Goal: Task Accomplishment & Management: Complete application form

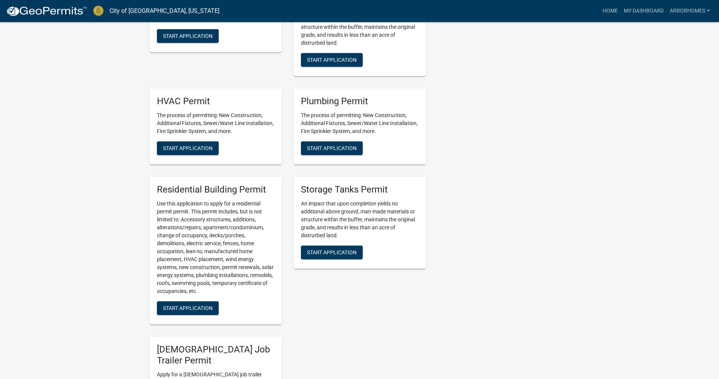
scroll to position [492, 0]
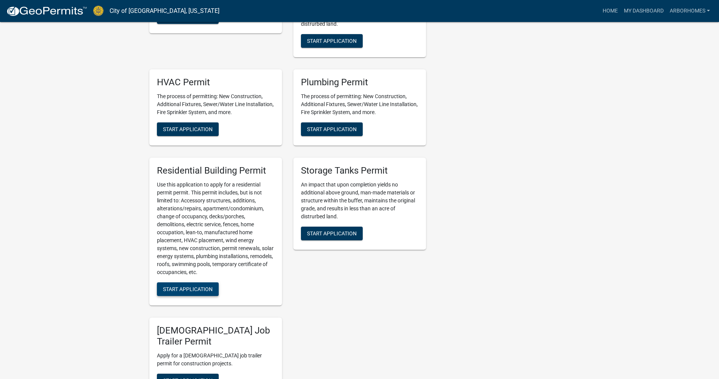
click at [199, 292] on span "Start Application" at bounding box center [188, 289] width 50 height 6
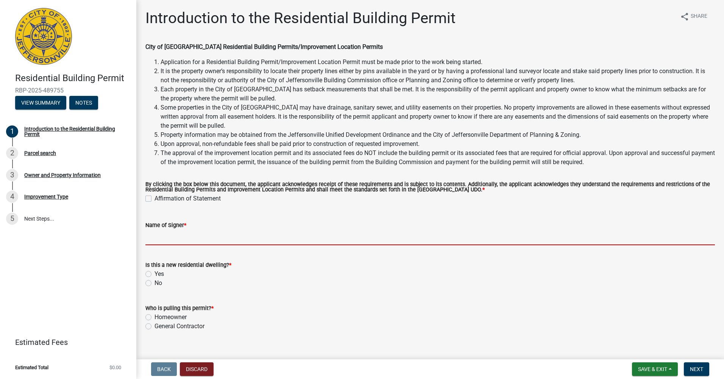
click at [214, 241] on input "Name of Signer *" at bounding box center [430, 238] width 570 height 16
type input "[PERSON_NAME]"
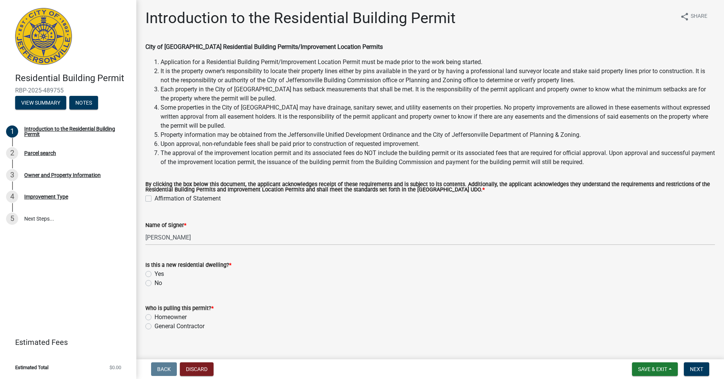
click at [187, 271] on div "Yes" at bounding box center [430, 273] width 570 height 9
click at [155, 273] on label "Yes" at bounding box center [159, 273] width 9 height 9
click at [155, 273] on input "Yes" at bounding box center [157, 271] width 5 height 5
radio input "true"
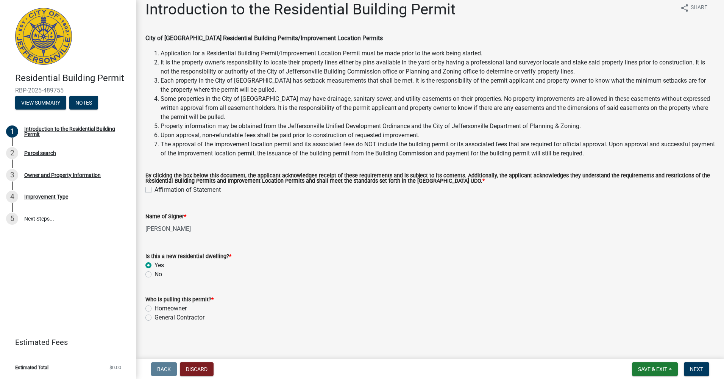
scroll to position [11, 0]
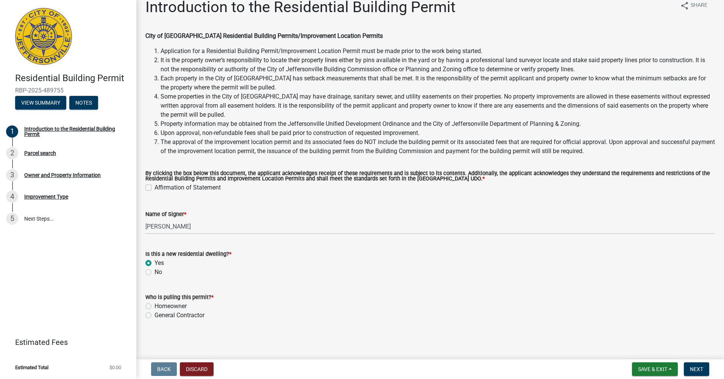
click at [155, 313] on label "General Contractor" at bounding box center [180, 315] width 50 height 9
click at [155, 313] on input "General Contractor" at bounding box center [157, 313] width 5 height 5
radio input "true"
click at [156, 308] on label "Homeowner" at bounding box center [171, 306] width 32 height 9
click at [156, 306] on input "Homeowner" at bounding box center [157, 304] width 5 height 5
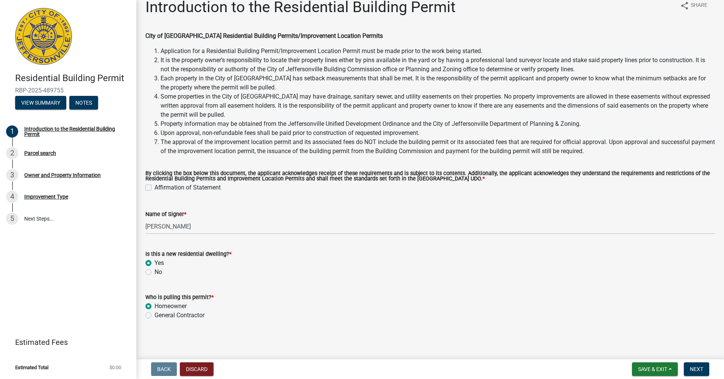
radio input "true"
click at [155, 310] on label "Homeowner" at bounding box center [171, 306] width 32 height 9
click at [155, 306] on input "Homeowner" at bounding box center [157, 304] width 5 height 5
click at [153, 314] on div "General Contractor" at bounding box center [430, 315] width 570 height 9
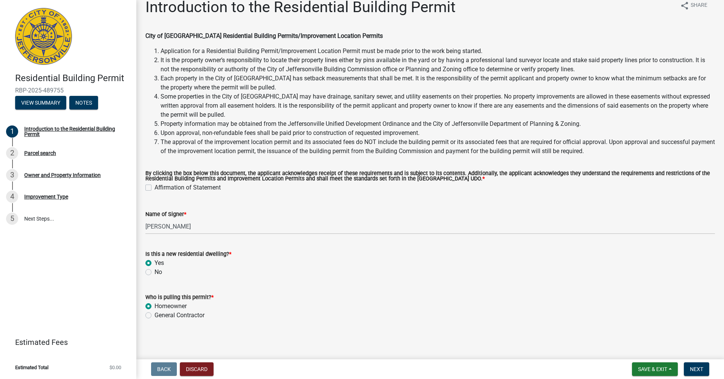
click at [155, 314] on label "General Contractor" at bounding box center [180, 315] width 50 height 9
click at [155, 314] on input "General Contractor" at bounding box center [157, 313] width 5 height 5
radio input "true"
click at [294, 299] on div "Who is pulling this permit? *" at bounding box center [430, 296] width 570 height 9
click at [155, 305] on label "Homeowner" at bounding box center [171, 306] width 32 height 9
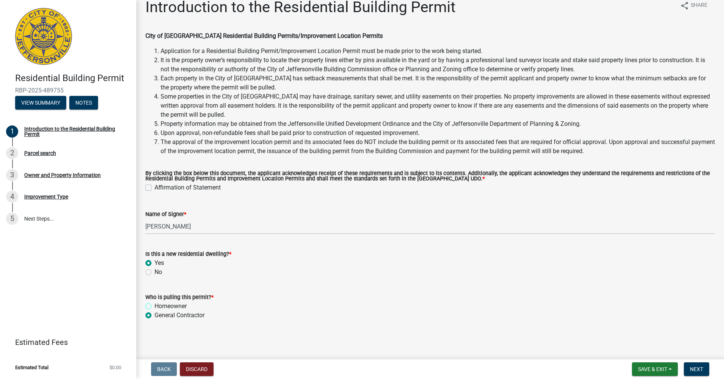
click at [155, 305] on input "Homeowner" at bounding box center [157, 304] width 5 height 5
radio input "true"
click at [155, 314] on label "General Contractor" at bounding box center [180, 315] width 50 height 9
click at [155, 314] on input "General Contractor" at bounding box center [157, 313] width 5 height 5
radio input "true"
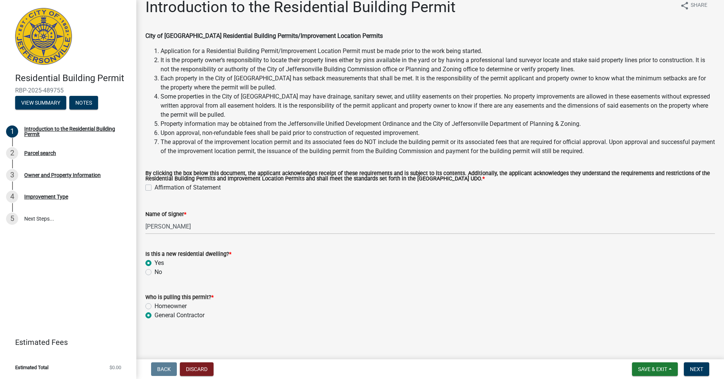
click at [328, 298] on div "Who is pulling this permit? *" at bounding box center [430, 296] width 570 height 9
click at [691, 367] on span "Next" at bounding box center [696, 369] width 13 height 6
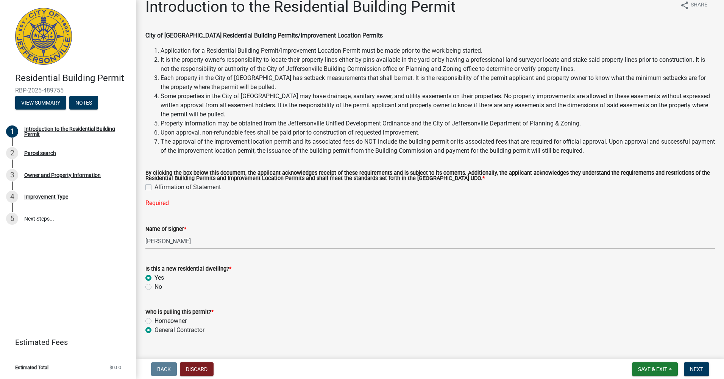
click at [184, 188] on label "Affirmation of Statement" at bounding box center [188, 187] width 66 height 9
click at [159, 188] on input "Affirmation of Statement" at bounding box center [157, 185] width 5 height 5
checkbox input "true"
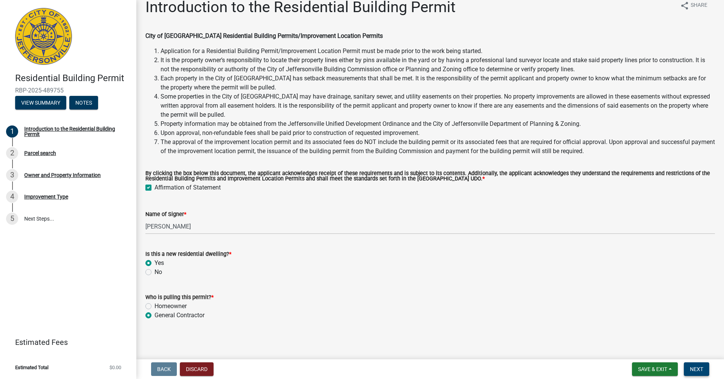
click at [698, 370] on span "Next" at bounding box center [696, 369] width 13 height 6
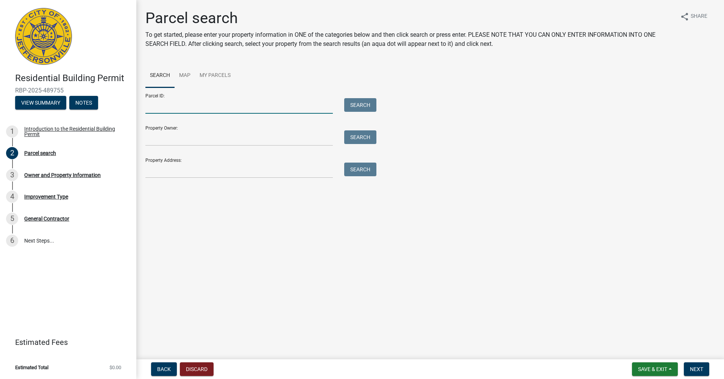
click at [191, 106] on input "Parcel ID:" at bounding box center [239, 106] width 188 height 16
type input "10-42-05-300-132.000-039"
click at [172, 140] on input "Property Owner:" at bounding box center [239, 138] width 188 height 16
click at [411, 229] on main "Parcel search To get started, please enter your property information in ONE of …" at bounding box center [430, 178] width 588 height 356
click at [368, 101] on button "Search" at bounding box center [360, 105] width 32 height 14
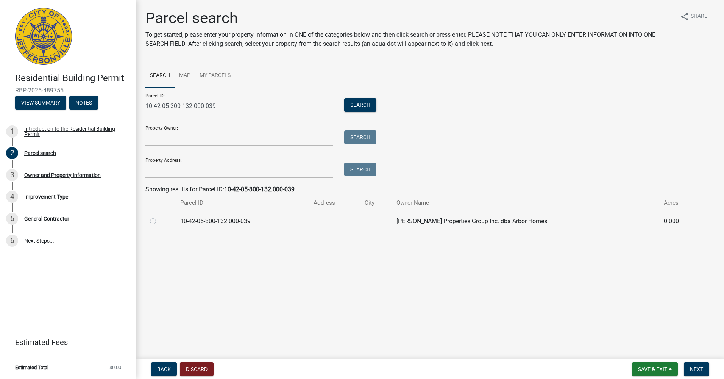
click at [290, 220] on td "10-42-05-300-132.000-039" at bounding box center [242, 221] width 133 height 19
click at [159, 217] on label at bounding box center [159, 217] width 0 height 0
click at [159, 222] on input "radio" at bounding box center [161, 219] width 5 height 5
radio input "true"
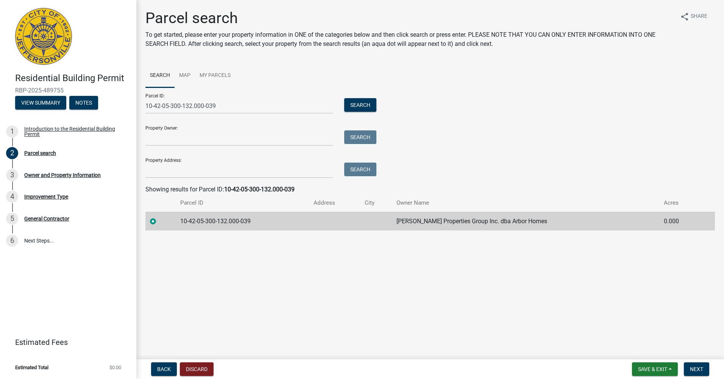
click at [279, 275] on main "Parcel search To get started, please enter your property information in ONE of …" at bounding box center [430, 178] width 588 height 356
click at [704, 368] on button "Next" at bounding box center [696, 369] width 25 height 14
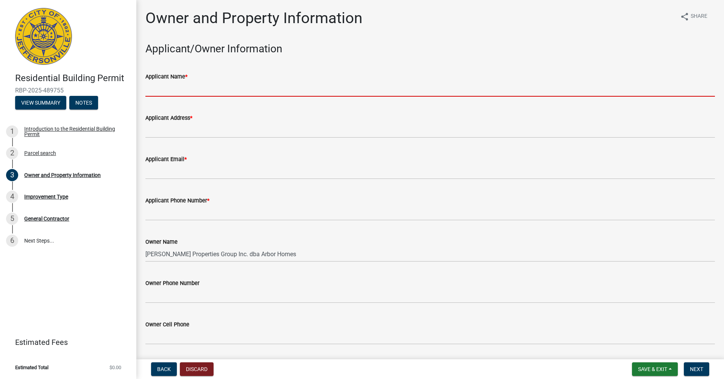
click at [181, 88] on input "Applicant Name *" at bounding box center [430, 89] width 570 height 16
type input "[PERSON_NAME] Properties Group Inc. DBA Arbor Homes"
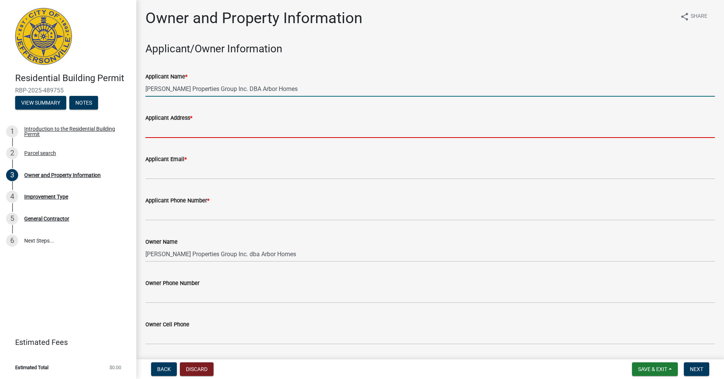
type input "[STREET_ADDRESS]"
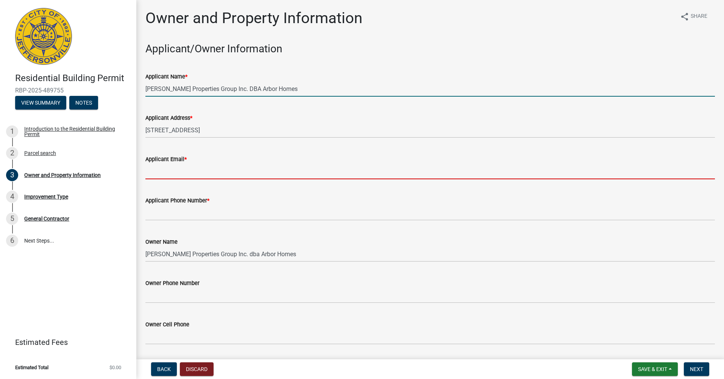
type input "[EMAIL_ADDRESS][DOMAIN_NAME]"
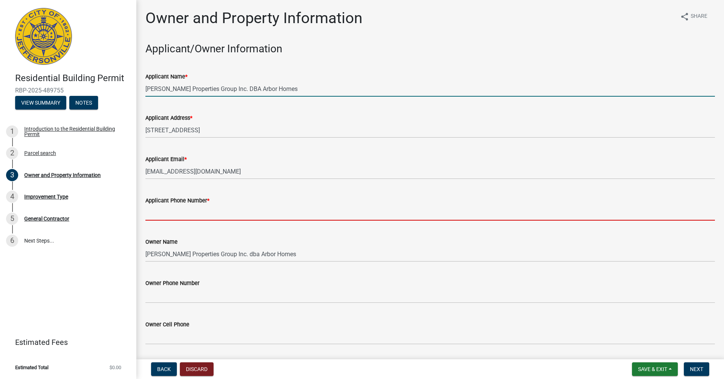
type input "5022456159"
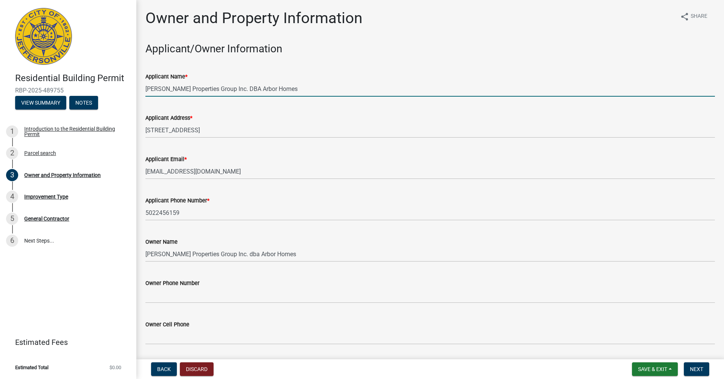
type input "[EMAIL_ADDRESS][DOMAIN_NAME]"
type input "[STREET_ADDRESS][PERSON_NAME]"
type input "519"
type input "[PERSON_NAME][GEOGRAPHIC_DATA]"
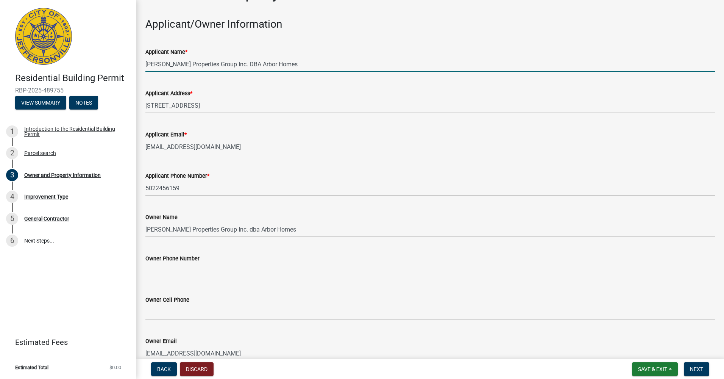
scroll to position [76, 0]
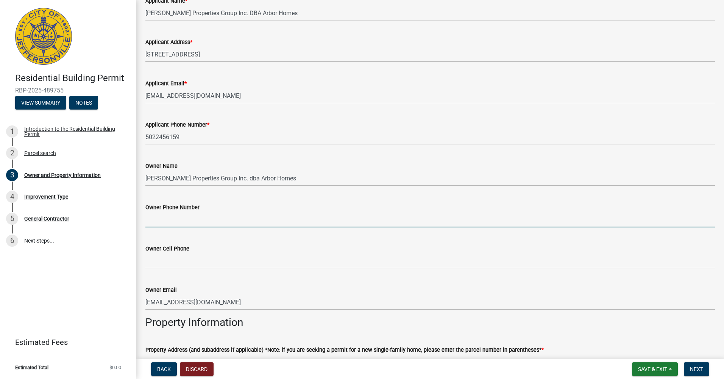
click at [189, 219] on input "Owner Phone Number" at bounding box center [430, 220] width 570 height 16
type input "5022456159"
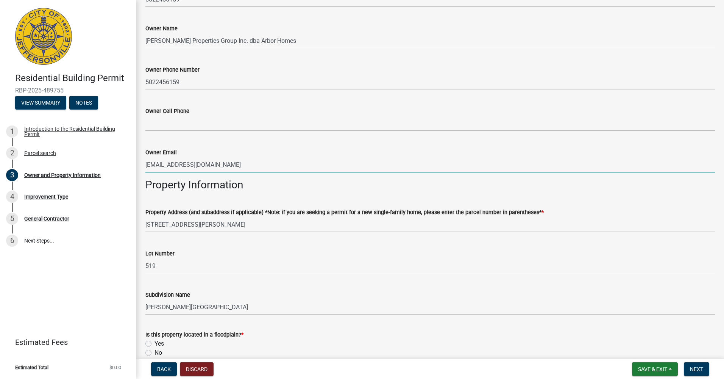
scroll to position [265, 0]
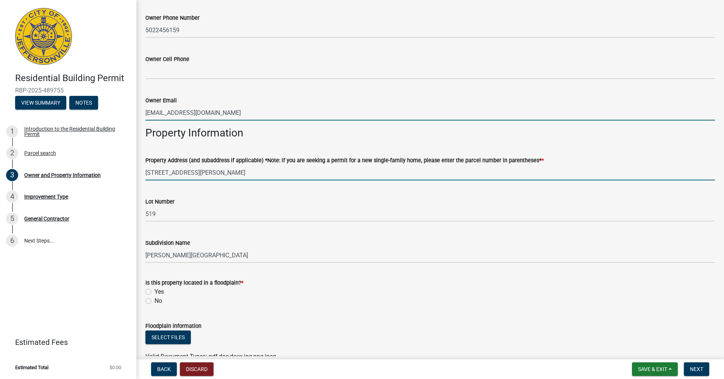
click at [224, 177] on input "[STREET_ADDRESS][PERSON_NAME]" at bounding box center [430, 173] width 570 height 16
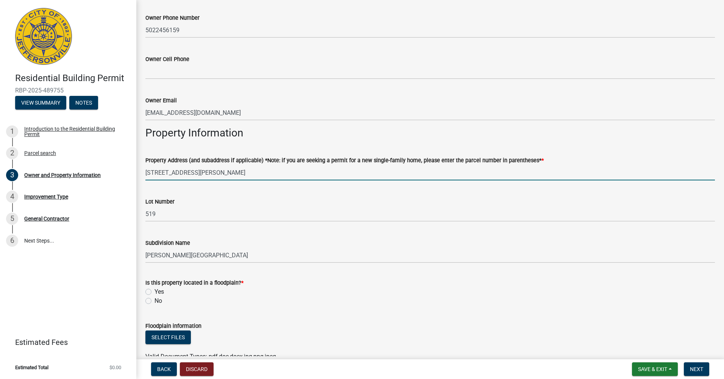
click at [224, 177] on input "[STREET_ADDRESS][PERSON_NAME]" at bounding box center [430, 173] width 570 height 16
click at [148, 174] on input "[STREET_ADDRESS][PERSON_NAME]" at bounding box center [430, 173] width 570 height 16
type input "[STREET_ADDRESS][PERSON_NAME]"
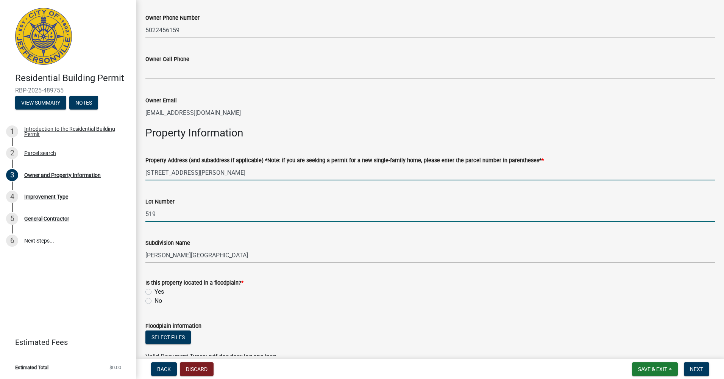
click at [164, 212] on input "519" at bounding box center [430, 214] width 570 height 16
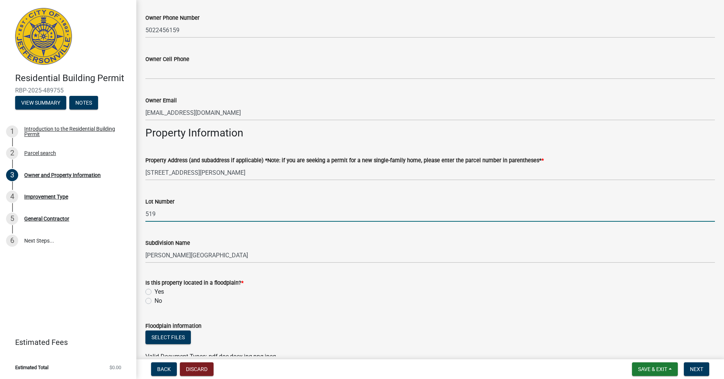
click at [164, 212] on input "519" at bounding box center [430, 214] width 570 height 16
type input "506"
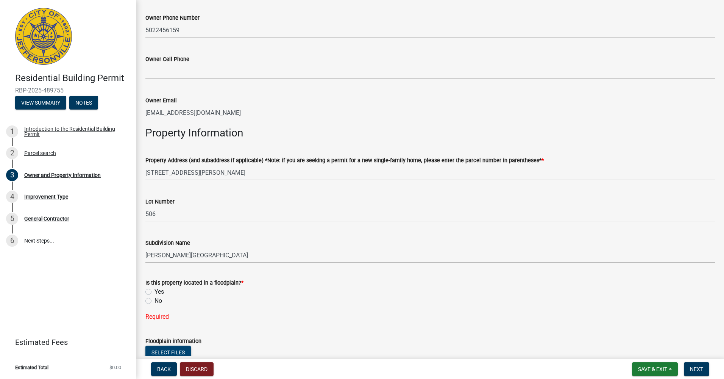
scroll to position [268, 0]
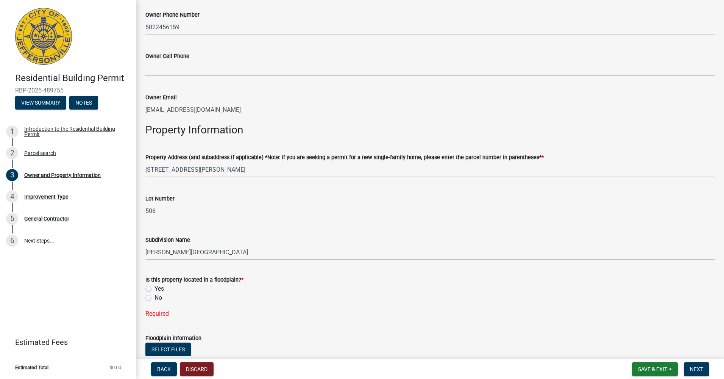
click at [157, 298] on label "No" at bounding box center [159, 297] width 8 height 9
click at [157, 298] on input "No" at bounding box center [157, 295] width 5 height 5
radio input "true"
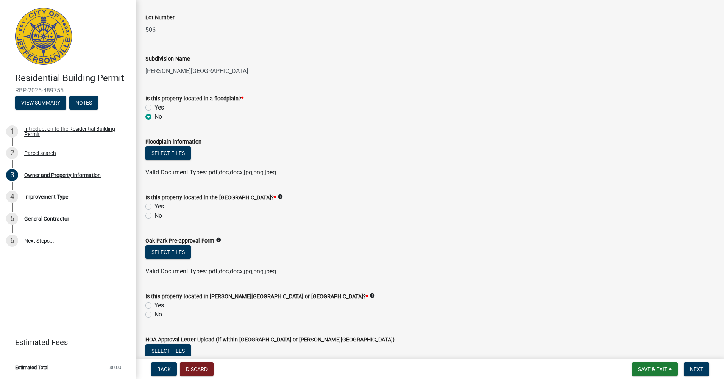
scroll to position [458, 0]
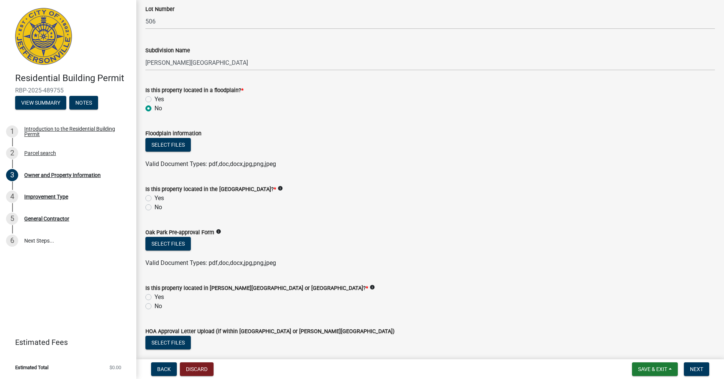
click at [156, 209] on label "No" at bounding box center [159, 207] width 8 height 9
click at [156, 208] on input "No" at bounding box center [157, 205] width 5 height 5
radio input "true"
click at [154, 306] on div "No" at bounding box center [430, 306] width 570 height 9
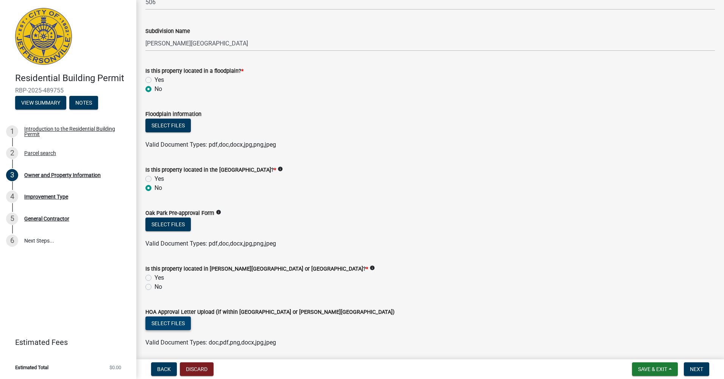
scroll to position [495, 0]
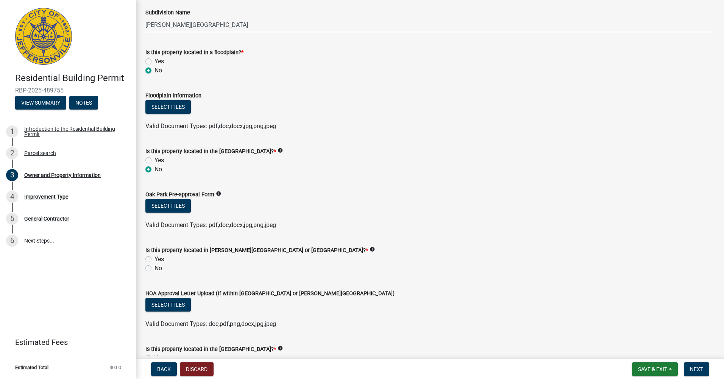
click at [155, 270] on label "No" at bounding box center [159, 268] width 8 height 9
click at [155, 269] on input "No" at bounding box center [157, 266] width 5 height 5
radio input "true"
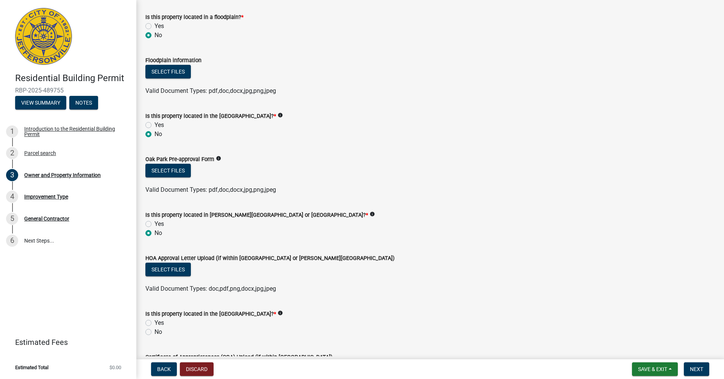
scroll to position [603, 0]
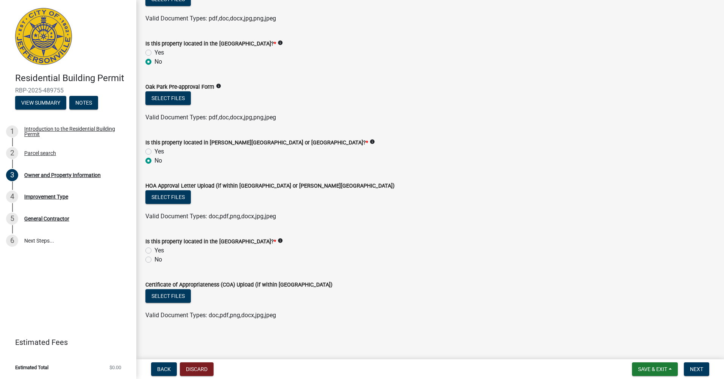
click at [155, 259] on label "No" at bounding box center [159, 259] width 8 height 9
click at [155, 259] on input "No" at bounding box center [157, 257] width 5 height 5
radio input "true"
click at [419, 262] on div "No" at bounding box center [430, 259] width 570 height 9
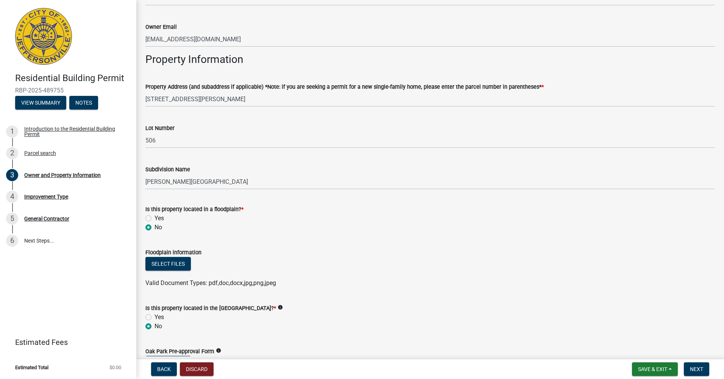
scroll to position [338, 0]
click at [456, 245] on form "Floodplain information Select files Valid Document Types: pdf,doc,docx,jpg,png,…" at bounding box center [430, 263] width 570 height 49
click at [698, 363] on button "Next" at bounding box center [696, 369] width 25 height 14
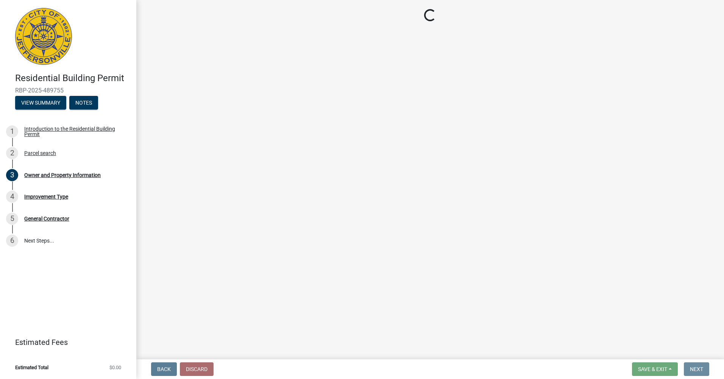
scroll to position [0, 0]
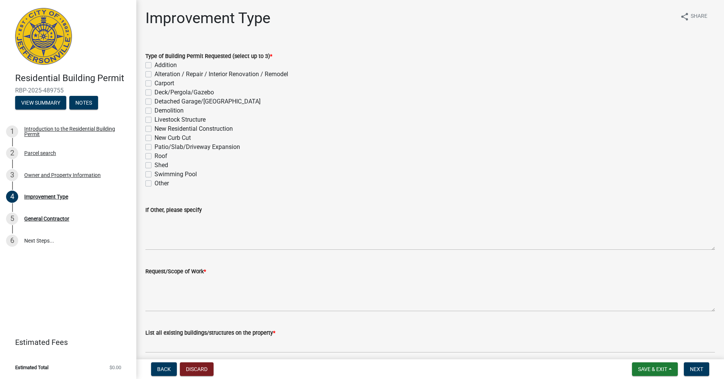
click at [360, 153] on div "Roof" at bounding box center [430, 156] width 570 height 9
click at [174, 128] on label "New Residential Construction" at bounding box center [194, 128] width 78 height 9
click at [159, 128] on input "New Residential Construction" at bounding box center [157, 126] width 5 height 5
checkbox input "true"
checkbox input "false"
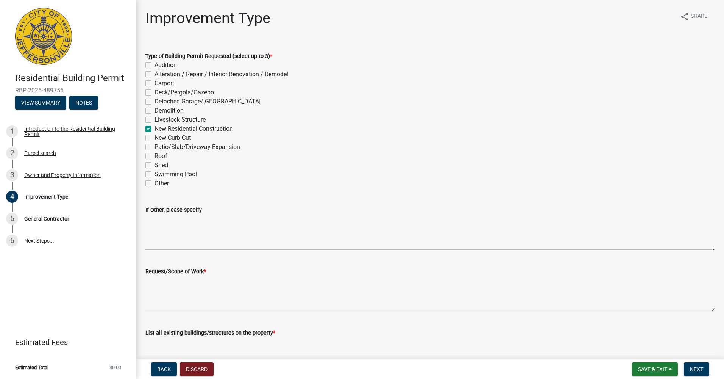
checkbox input "false"
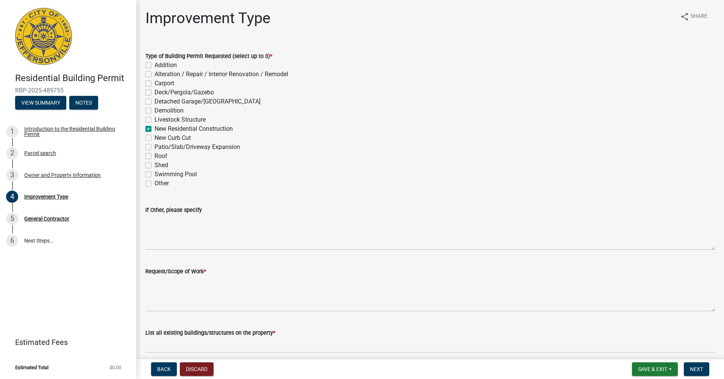
checkbox input "false"
checkbox input "true"
checkbox input "false"
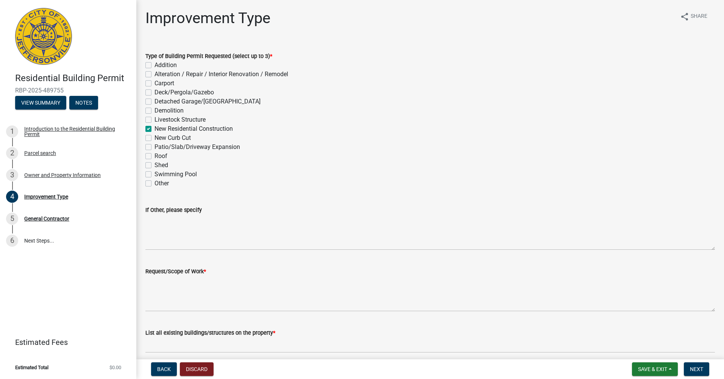
checkbox input "false"
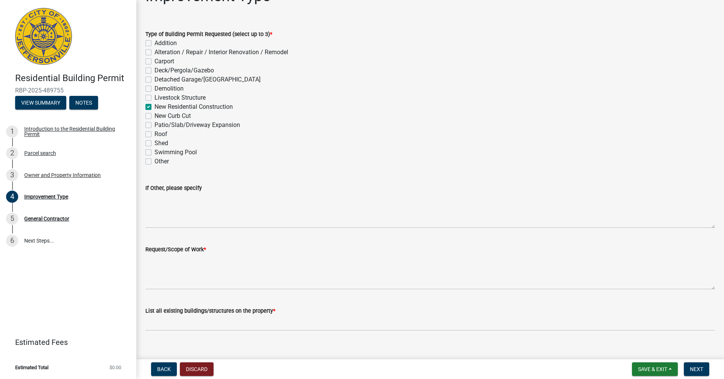
scroll to position [32, 0]
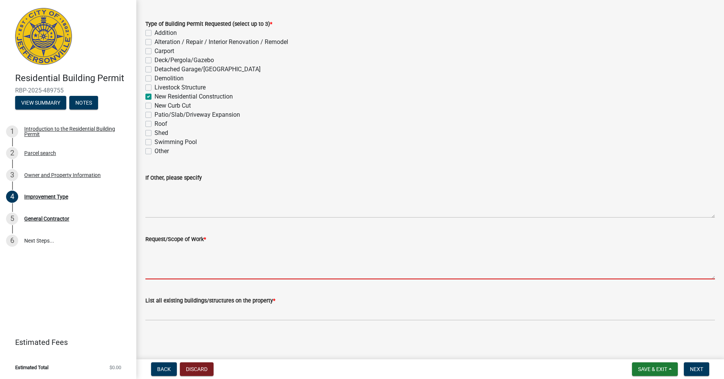
click at [173, 263] on textarea "Request/Scope of Work *" at bounding box center [430, 262] width 570 height 36
click at [170, 256] on textarea "Request/Scope of Work *" at bounding box center [430, 262] width 570 height 36
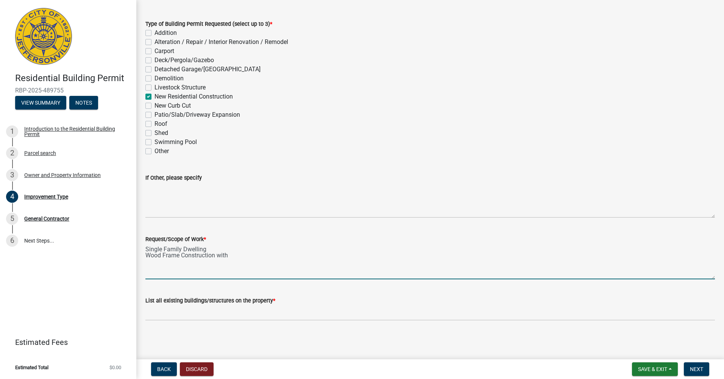
type textarea "Single Family Dwelling Wood Frame Construction with"
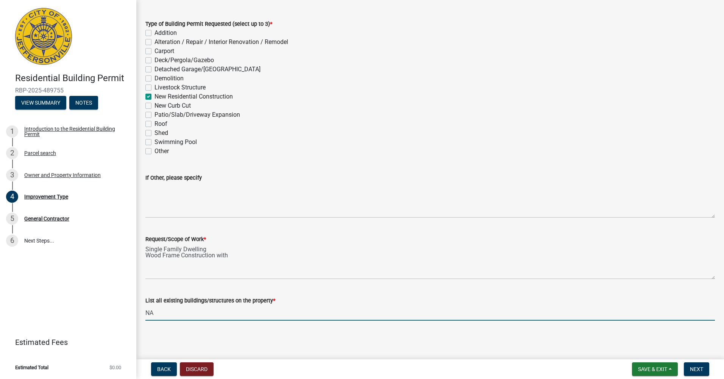
type input "NA"
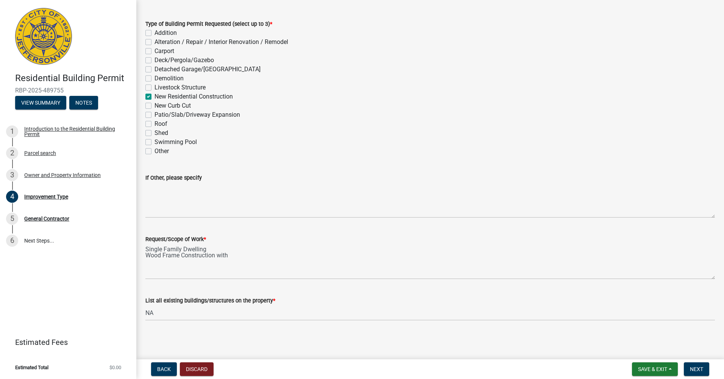
click at [308, 284] on wm-data-entity-input "Request/Scope of Work * Single Family Dwelling Wood Frame Construction with" at bounding box center [430, 254] width 570 height 61
click at [703, 364] on button "Next" at bounding box center [696, 369] width 25 height 14
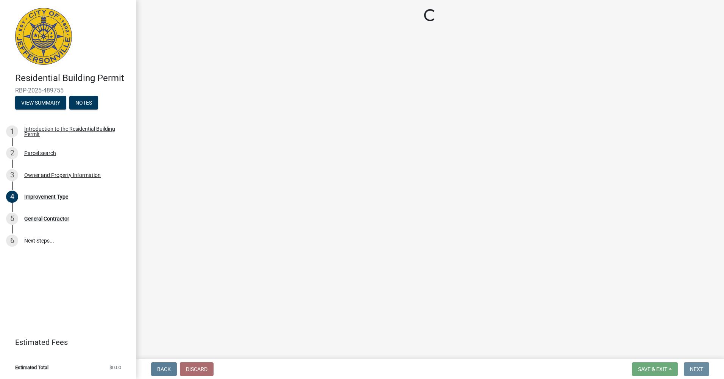
scroll to position [0, 0]
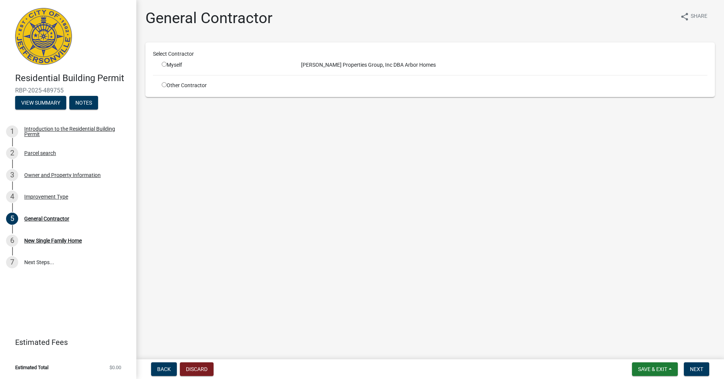
click at [164, 66] on input "radio" at bounding box center [164, 64] width 5 height 5
radio input "true"
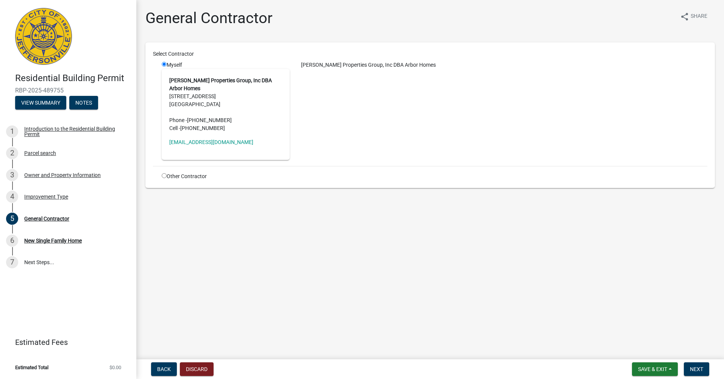
click at [267, 202] on main "General Contractor share Share Select Contractor Myself [PERSON_NAME] Propertie…" at bounding box center [430, 178] width 588 height 356
click at [705, 371] on button "Next" at bounding box center [696, 369] width 25 height 14
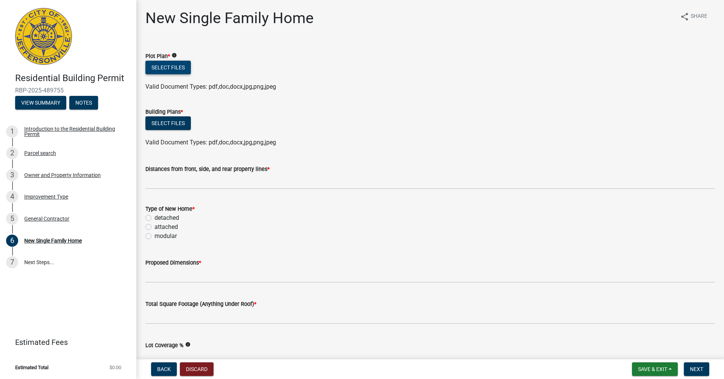
click at [172, 69] on button "Select files" at bounding box center [167, 68] width 45 height 14
click at [158, 69] on button "Select files" at bounding box center [167, 68] width 45 height 14
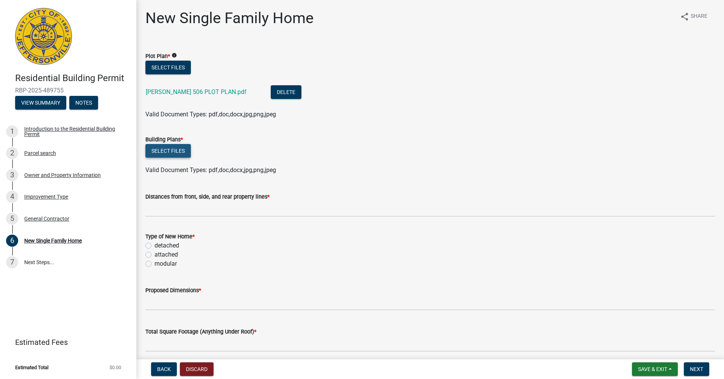
click at [180, 151] on button "Select files" at bounding box center [167, 151] width 45 height 14
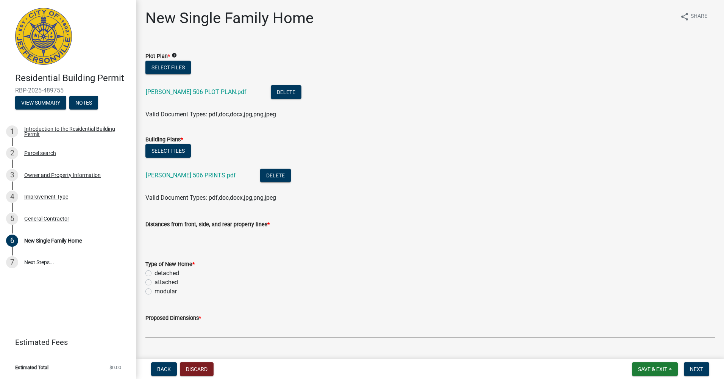
click at [232, 185] on li "[PERSON_NAME] 506 PRINTS.pdf Delete" at bounding box center [430, 177] width 570 height 28
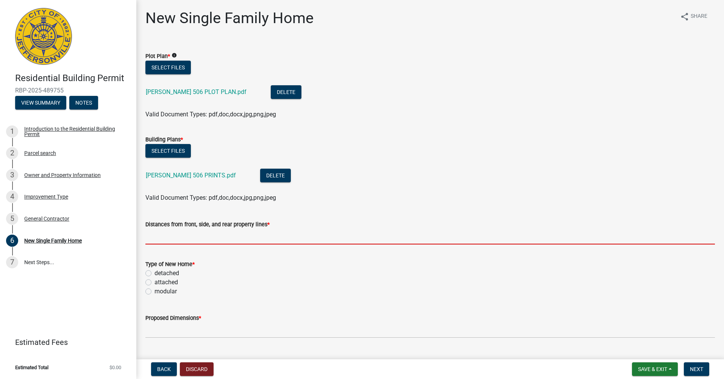
click at [213, 234] on input "Distances from front, side, and rear property lines *" at bounding box center [430, 237] width 570 height 16
click at [170, 236] on input "Distances from front, side, and rear property lines *" at bounding box center [430, 237] width 570 height 16
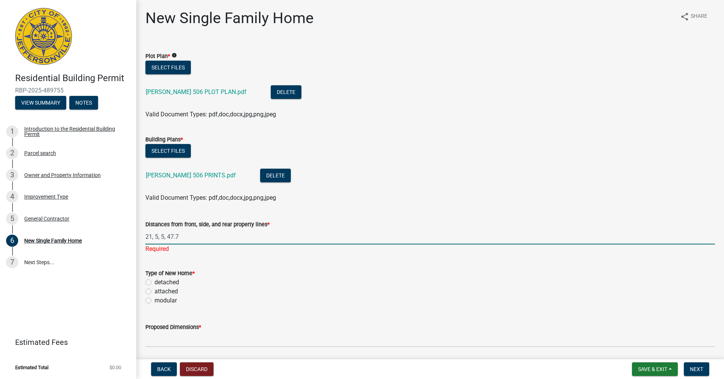
type input "21, 5, 5, 47.7"
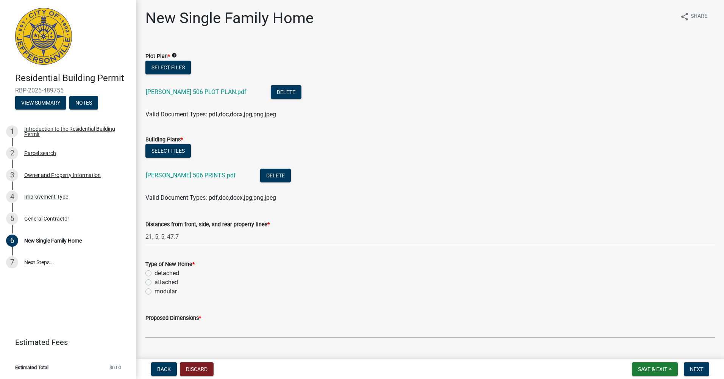
click at [155, 272] on label "detached" at bounding box center [167, 273] width 25 height 9
click at [155, 272] on input "detached" at bounding box center [157, 271] width 5 height 5
radio input "true"
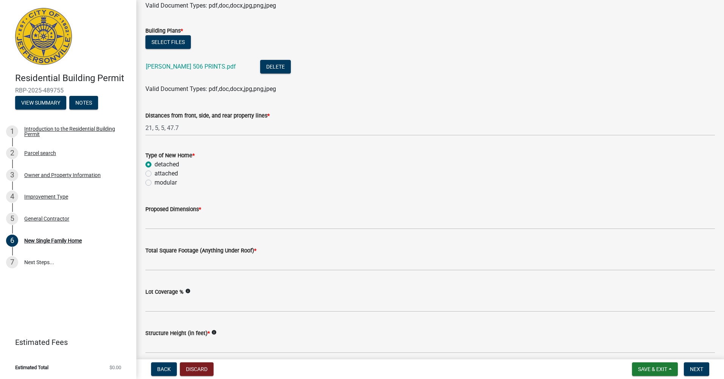
scroll to position [114, 0]
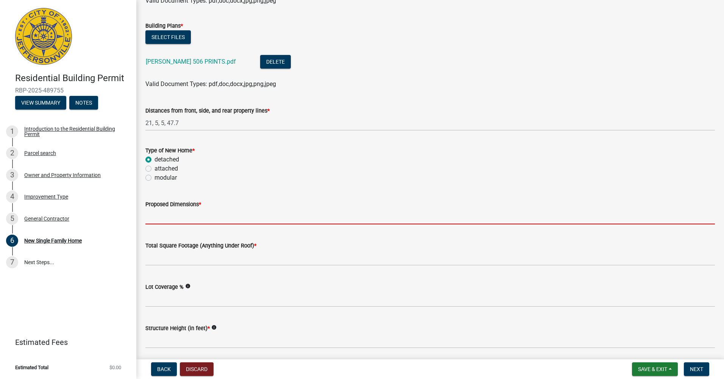
click at [177, 221] on input "Proposed Dimensions *" at bounding box center [430, 217] width 570 height 16
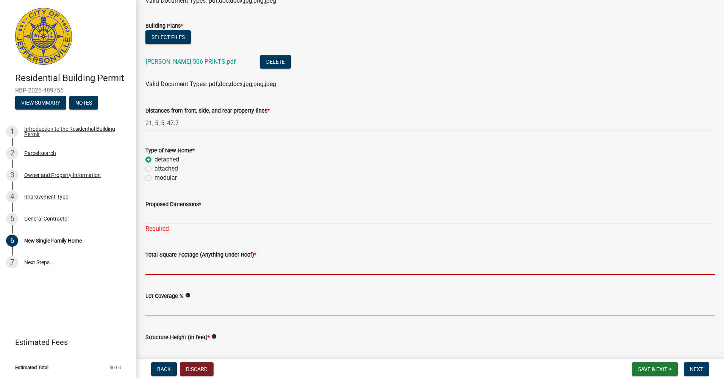
click at [171, 269] on input "Total Square Footage (Anything Under Roof) *" at bounding box center [430, 267] width 570 height 16
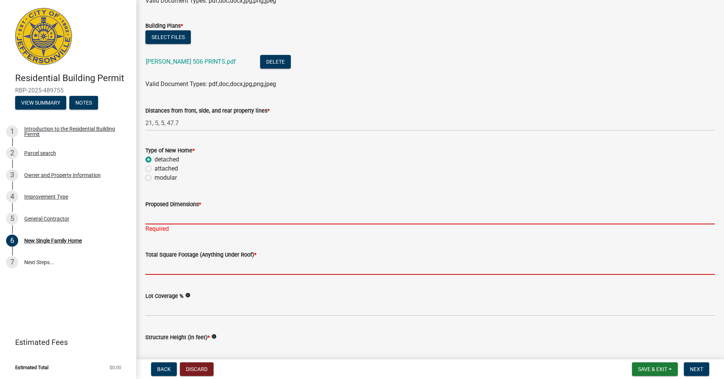
click at [163, 224] on input "Proposed Dimensions *" at bounding box center [430, 217] width 570 height 16
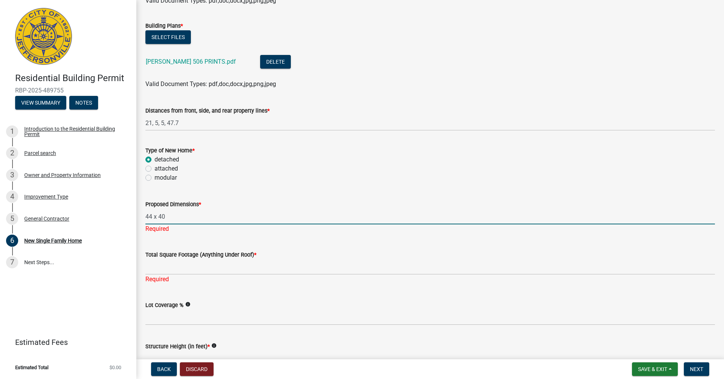
type input "44 x 40"
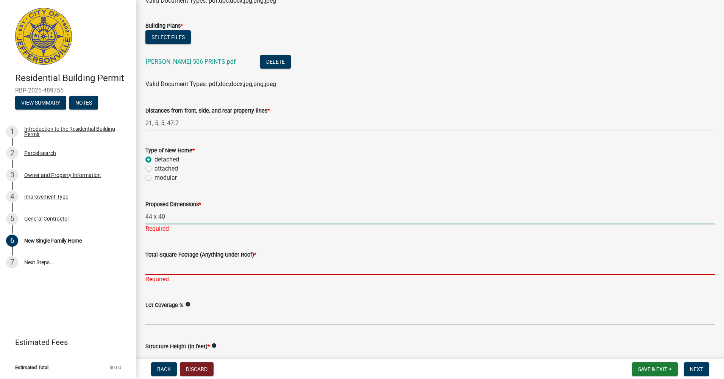
click at [175, 264] on input "Total Square Footage (Anything Under Roof) *" at bounding box center [430, 267] width 570 height 16
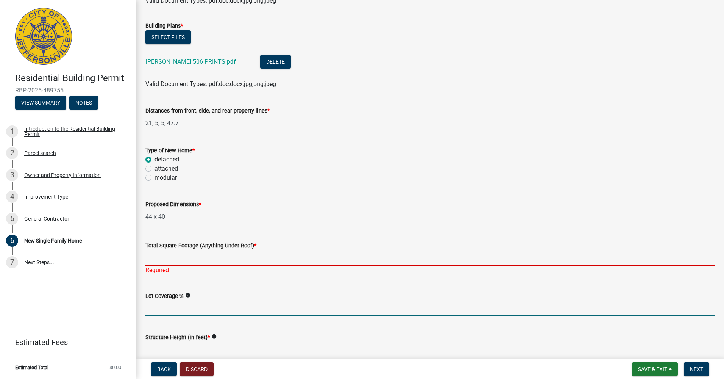
click at [170, 308] on input "Lot Coverage %" at bounding box center [430, 308] width 570 height 16
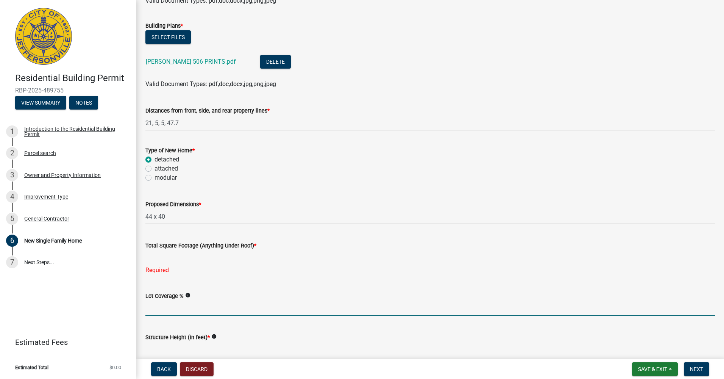
drag, startPoint x: 166, startPoint y: 316, endPoint x: 169, endPoint y: 313, distance: 4.6
click at [166, 316] on wm-data-entity-input "Lot Coverage % info" at bounding box center [430, 301] width 570 height 41
click at [169, 312] on input "Lot Coverage %" at bounding box center [430, 308] width 570 height 16
type input "37.1"
click at [418, 114] on div "Distances from front, side, and rear property lines *" at bounding box center [430, 110] width 570 height 9
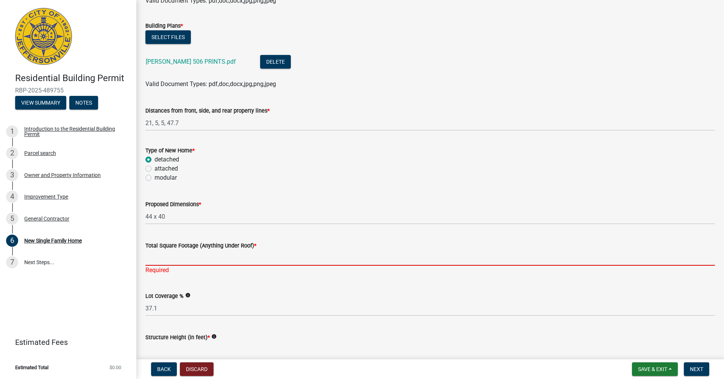
click at [183, 259] on input "Total Square Footage (Anything Under Roof) *" at bounding box center [430, 258] width 570 height 16
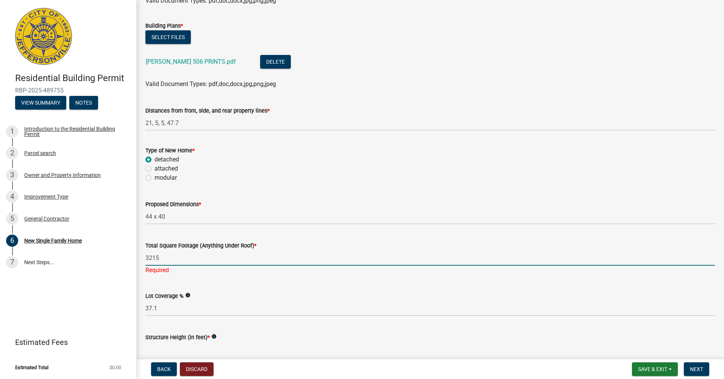
type input "3215"
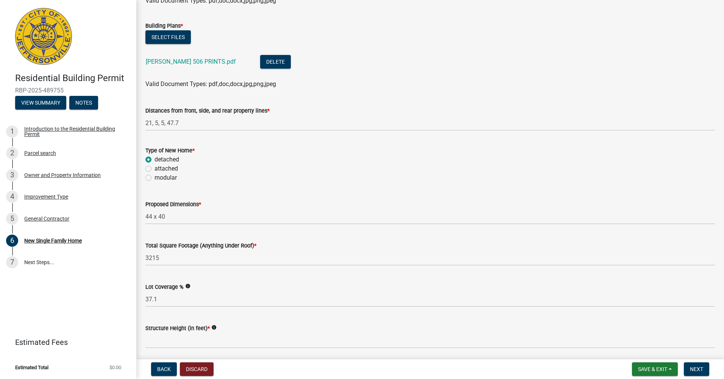
click at [199, 247] on label "Total Square Footage (Anything Under Roof) *" at bounding box center [200, 245] width 111 height 5
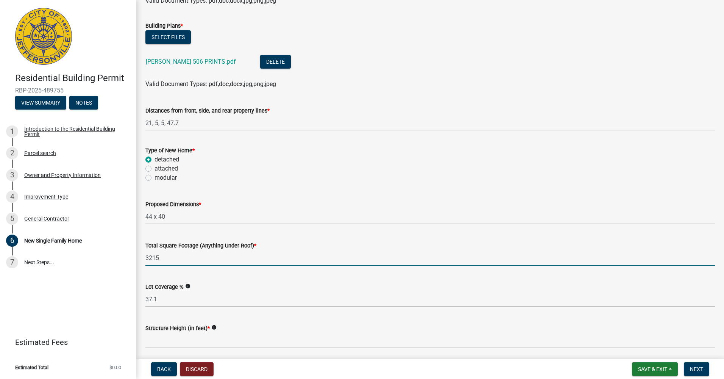
click at [199, 250] on input "3215" at bounding box center [430, 258] width 570 height 16
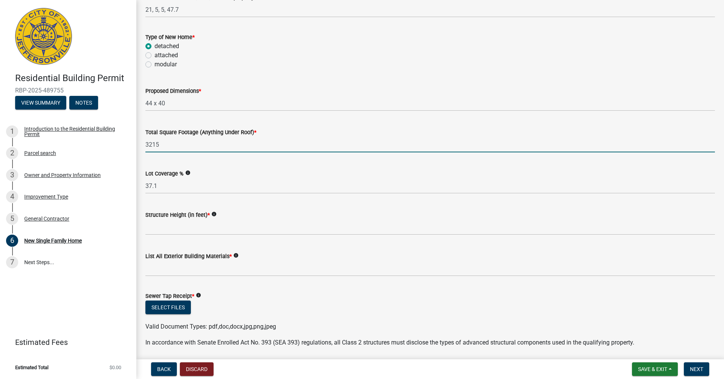
scroll to position [227, 0]
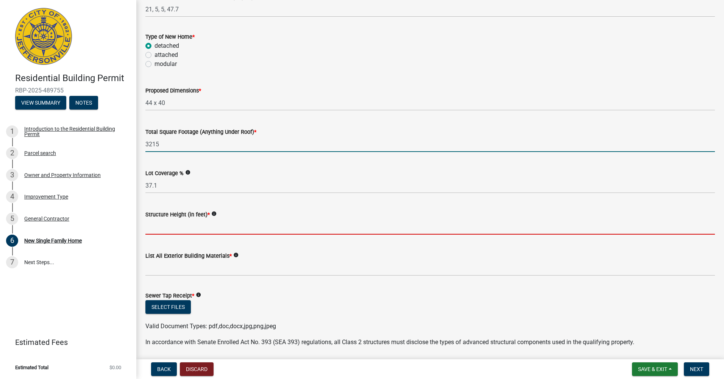
click at [178, 230] on input "Structure Height (in feet) *" at bounding box center [430, 227] width 570 height 16
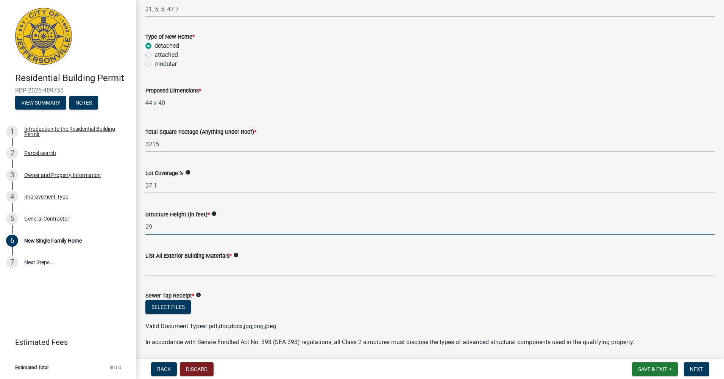
type input "29"
click at [336, 196] on wm-data-entity-input "Lot Coverage % info 37.1" at bounding box center [430, 178] width 570 height 41
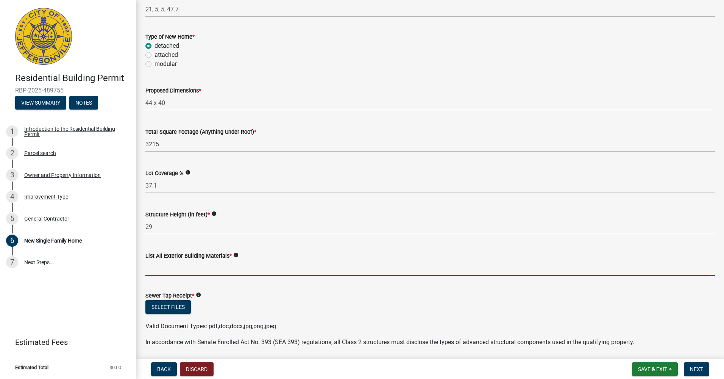
click at [217, 263] on input "List All Exterior Building Materials *" at bounding box center [430, 268] width 570 height 16
type input "Vinyl, Brick"
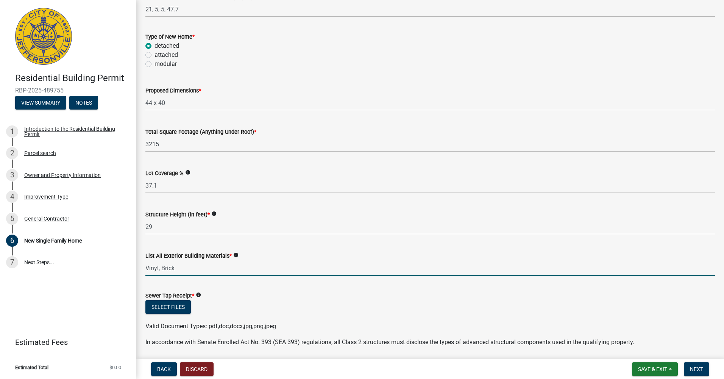
type input "1"
type input "4"
type input "3"
type input "1"
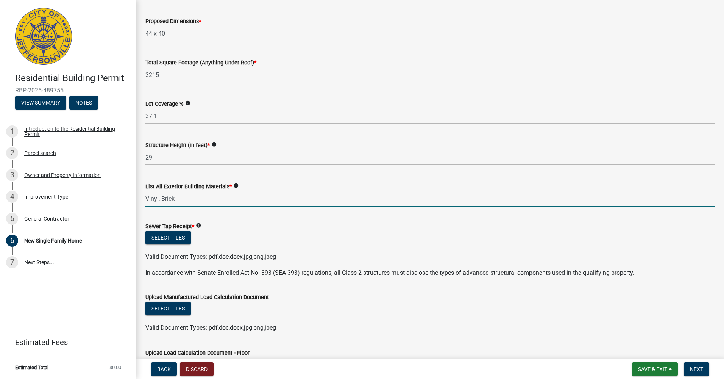
scroll to position [303, 0]
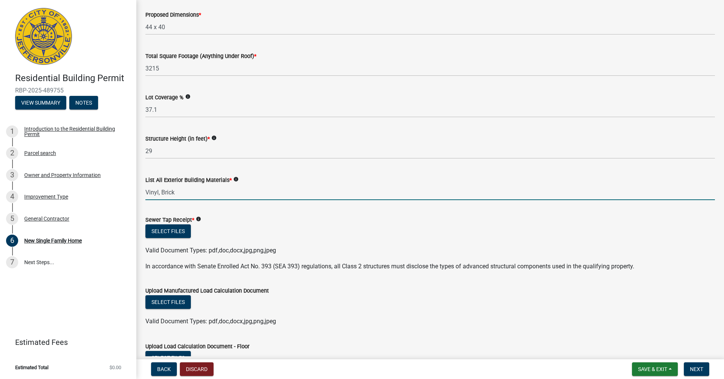
click at [234, 269] on p "In accordance with Senate Enrolled Act No. 393 (SEA 393) regulations, all Class…" at bounding box center [430, 266] width 570 height 9
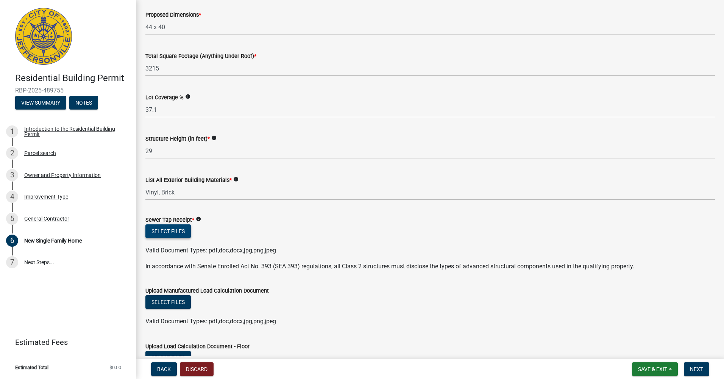
click at [170, 233] on button "Select files" at bounding box center [167, 231] width 45 height 14
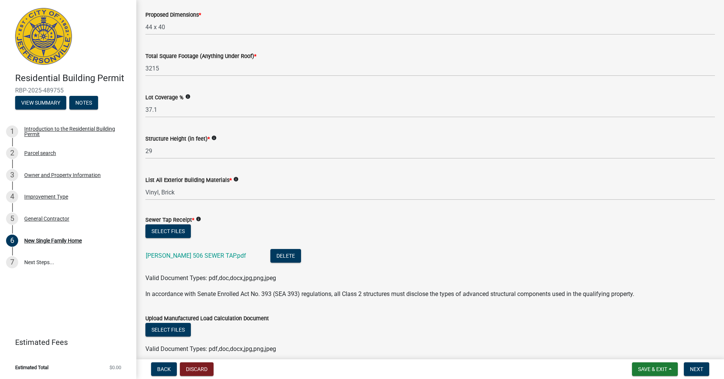
click at [210, 275] on span "Valid Document Types: pdf,doc,docx,jpg,png,jpeg" at bounding box center [210, 277] width 131 height 7
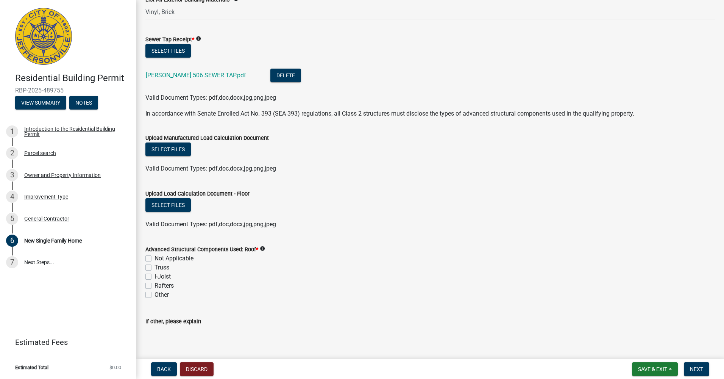
scroll to position [530, 0]
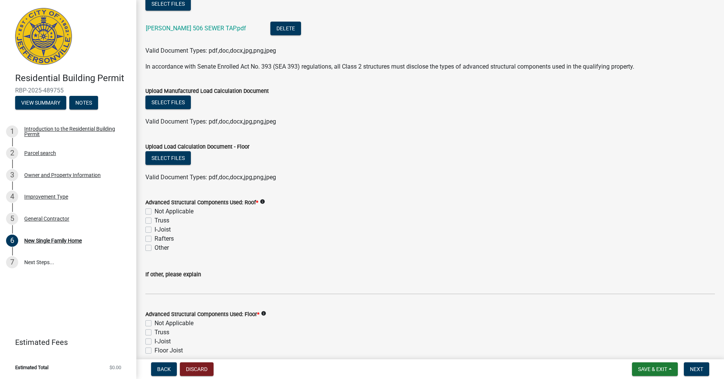
click at [155, 221] on label "Truss" at bounding box center [162, 220] width 15 height 9
click at [155, 221] on input "Truss" at bounding box center [157, 218] width 5 height 5
checkbox input "true"
checkbox input "false"
checkbox input "true"
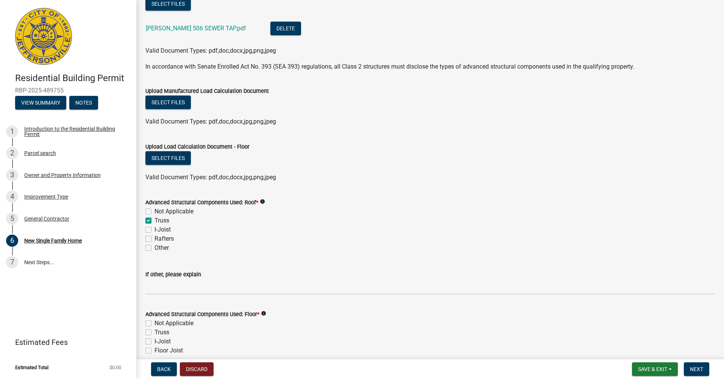
checkbox input "false"
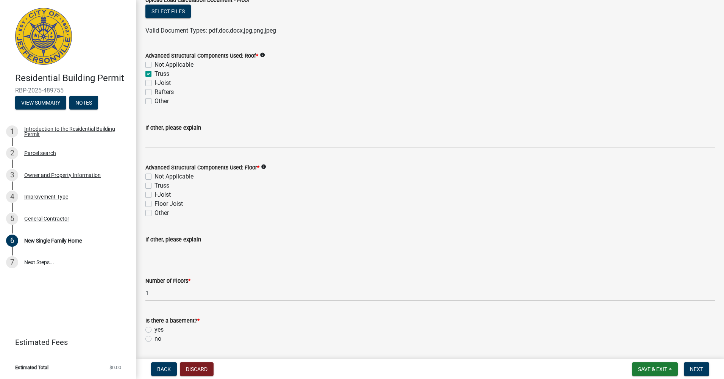
scroll to position [682, 0]
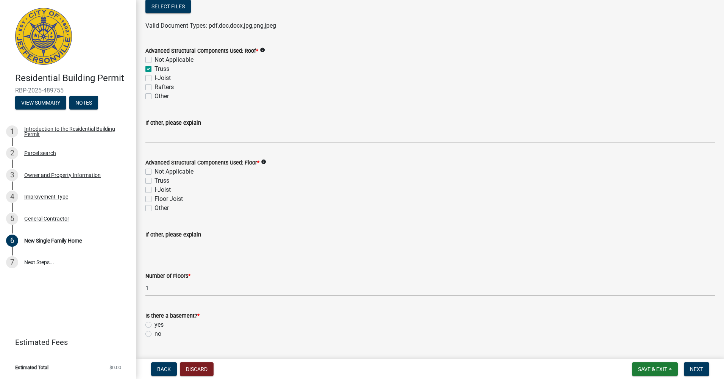
click at [158, 200] on label "Floor Joist" at bounding box center [169, 198] width 28 height 9
click at [158, 199] on input "Floor Joist" at bounding box center [157, 196] width 5 height 5
checkbox input "true"
checkbox input "false"
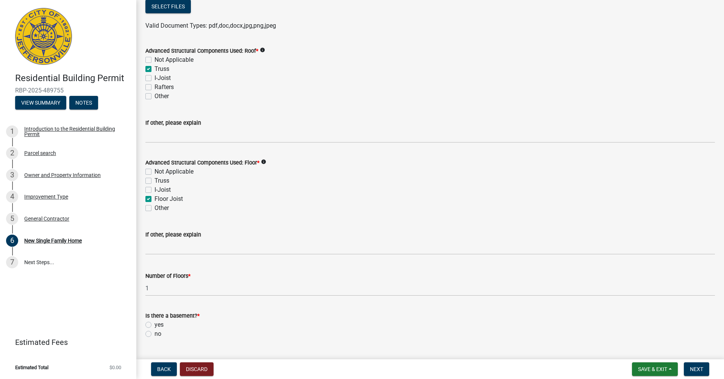
checkbox input "false"
checkbox input "true"
checkbox input "false"
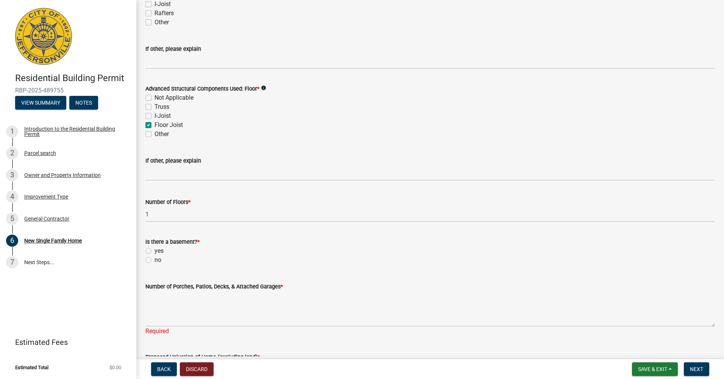
scroll to position [758, 0]
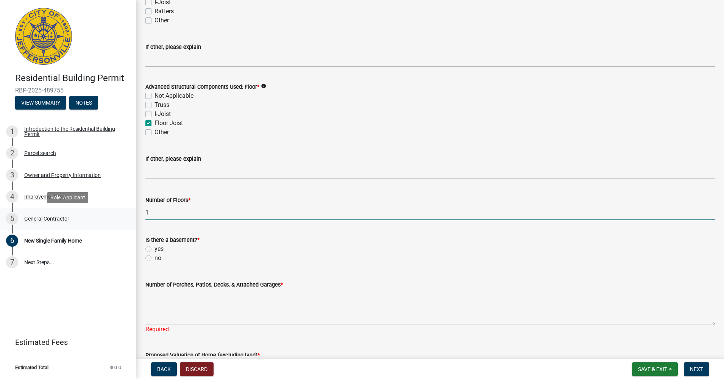
drag, startPoint x: 179, startPoint y: 210, endPoint x: 130, endPoint y: 209, distance: 48.5
click at [130, 209] on div "Residential Building Permit RBP-2025-489755 View Summary Notes 1 Introduction t…" at bounding box center [362, 189] width 724 height 379
type input "2"
click at [243, 242] on div "Is there a basement? *" at bounding box center [430, 239] width 570 height 9
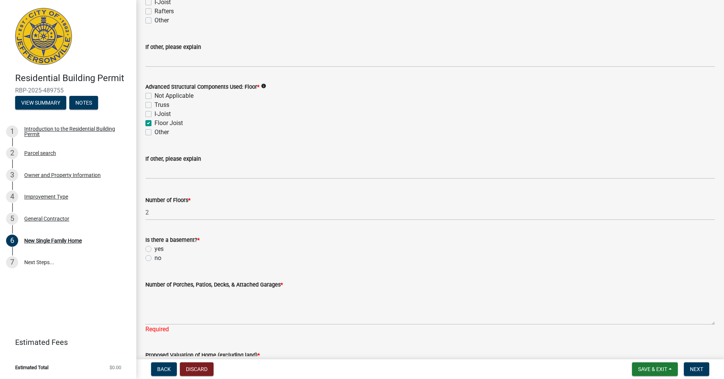
drag, startPoint x: 147, startPoint y: 257, endPoint x: 167, endPoint y: 257, distance: 19.7
click at [155, 257] on label "no" at bounding box center [158, 257] width 7 height 9
click at [155, 257] on input "no" at bounding box center [157, 255] width 5 height 5
radio input "true"
click at [227, 282] on label "Number of Porches, Patios, Decks, & Attached Garages *" at bounding box center [214, 284] width 138 height 5
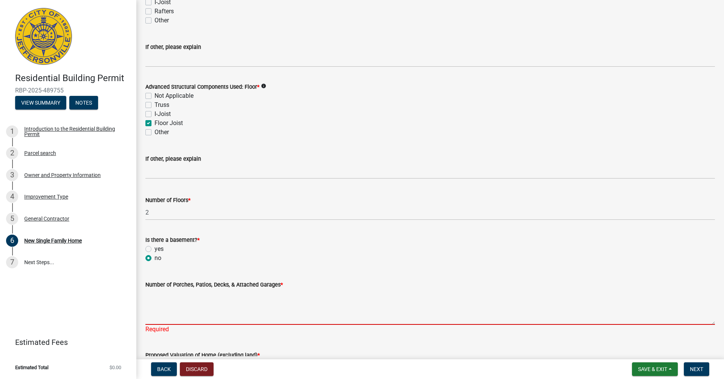
click at [227, 289] on textarea "Number of Porches, Patios, Decks, & Attached Garages *" at bounding box center [430, 307] width 570 height 36
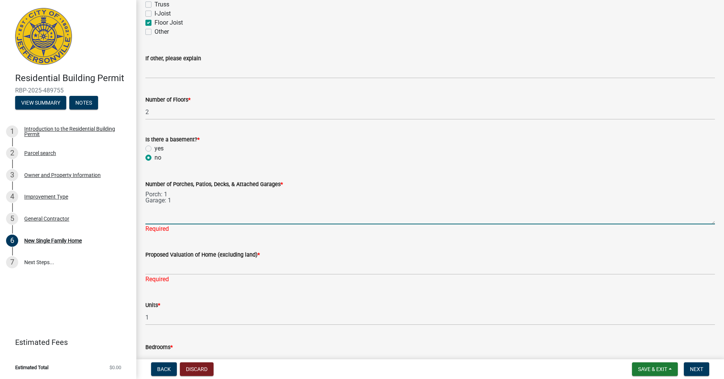
scroll to position [871, 0]
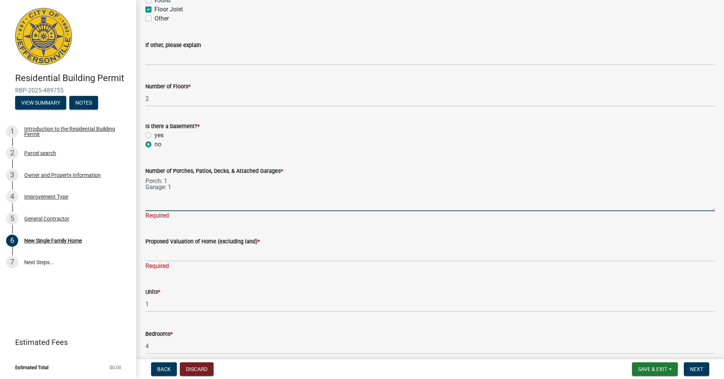
type textarea "Porch: 1 Garage: 1"
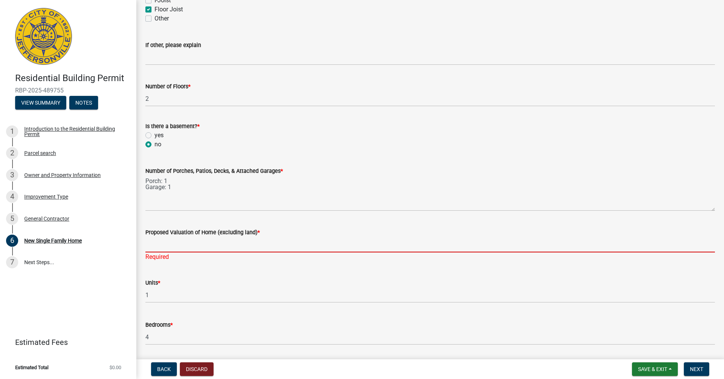
click at [202, 251] on input "Proposed Valuation of Home (excluding land) *" at bounding box center [430, 245] width 570 height 16
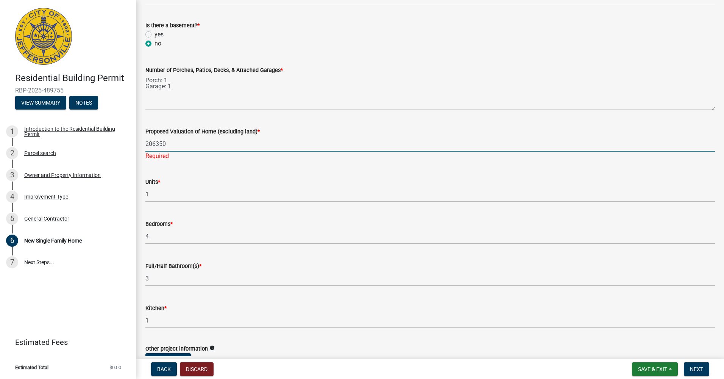
scroll to position [985, 0]
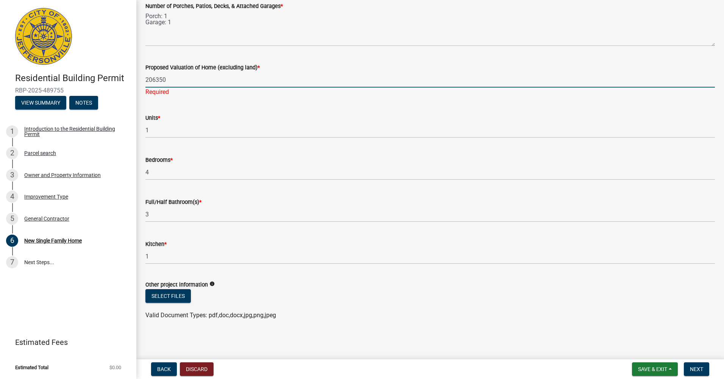
type input "206350"
click at [258, 286] on div "Other project information info" at bounding box center [430, 284] width 570 height 9
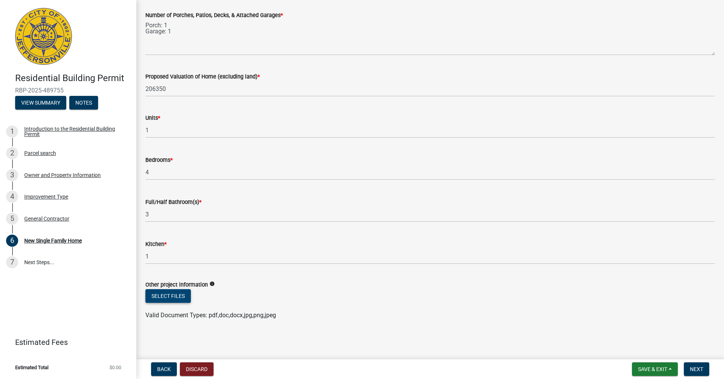
click at [159, 300] on button "Select files" at bounding box center [167, 296] width 45 height 14
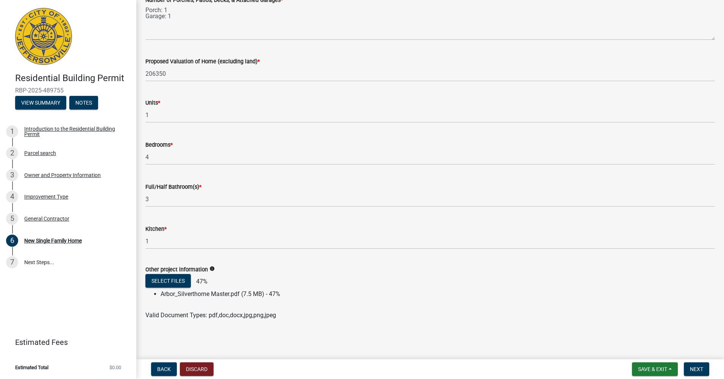
click at [235, 313] on span "Valid Document Types: pdf,doc,docx,jpg,png,jpeg" at bounding box center [210, 314] width 131 height 7
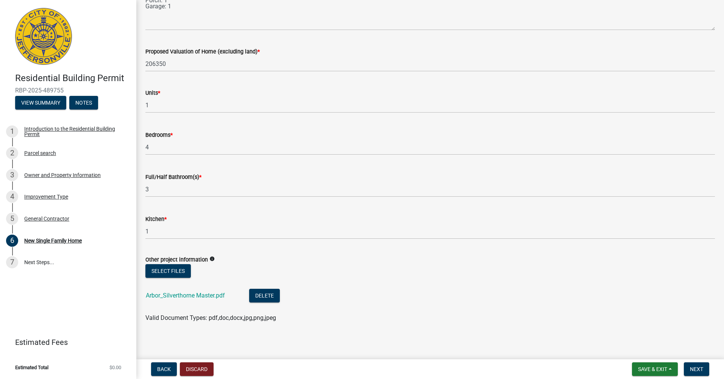
scroll to position [1055, 0]
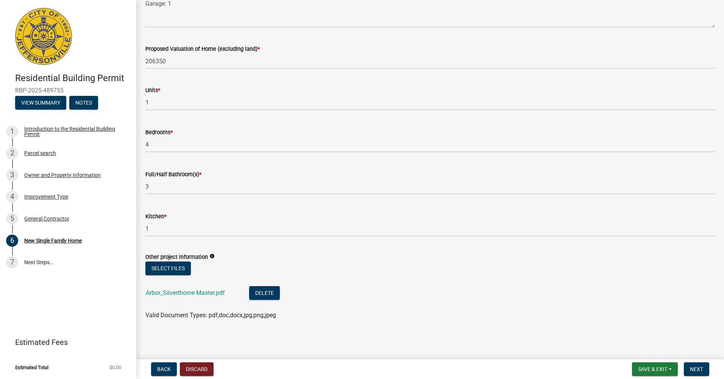
click at [375, 297] on li "Arbor_Silverthorne Master.pdf Delete" at bounding box center [430, 294] width 570 height 28
click at [712, 370] on form "Save & Exit Save Save & Exit Next" at bounding box center [670, 369] width 83 height 14
click at [699, 366] on span "Next" at bounding box center [696, 369] width 13 height 6
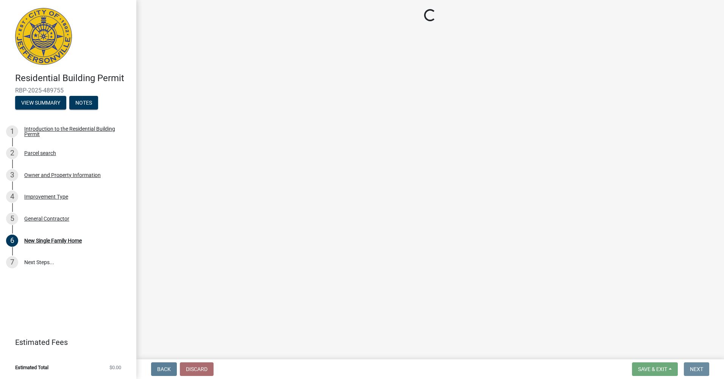
scroll to position [0, 0]
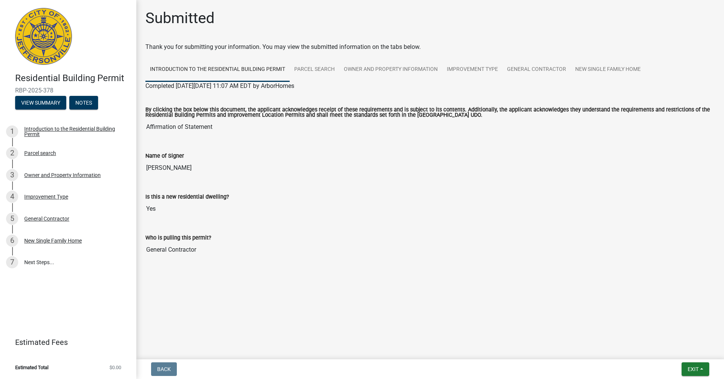
click at [258, 170] on input "[PERSON_NAME]" at bounding box center [430, 167] width 570 height 15
click at [49, 103] on button "View Summary" at bounding box center [40, 103] width 51 height 14
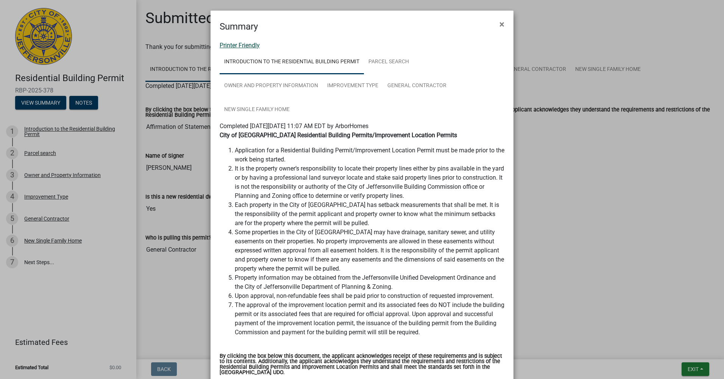
click at [245, 44] on link "Printer Friendly" at bounding box center [240, 45] width 40 height 7
click at [370, 156] on li "Application for a Residential Building Permit/Improvement Location Permit must …" at bounding box center [370, 155] width 270 height 18
click at [502, 21] on button "×" at bounding box center [502, 24] width 17 height 21
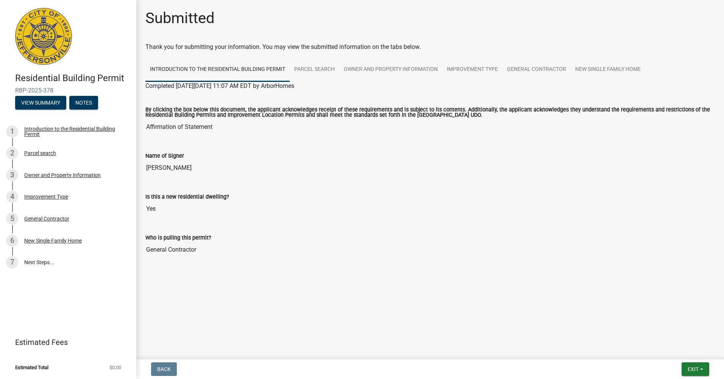
click at [309, 134] on input "Affirmation of Statement" at bounding box center [430, 126] width 570 height 15
click at [271, 156] on div "Name of Signer" at bounding box center [430, 155] width 570 height 9
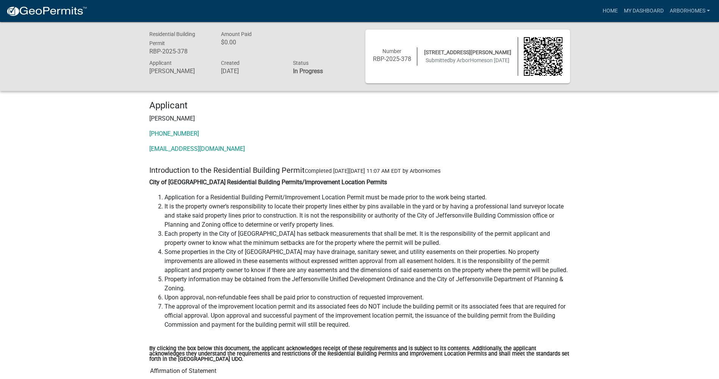
click at [379, 157] on div "Applicant [PERSON_NAME] [PHONE_NUMBER] [EMAIL_ADDRESS][DOMAIN_NAME]" at bounding box center [360, 129] width 432 height 59
click at [330, 155] on div "Applicant Kurt Maier 502-245-6159 Elite.Permits@EliteBuiltHomes.com" at bounding box center [360, 129] width 432 height 59
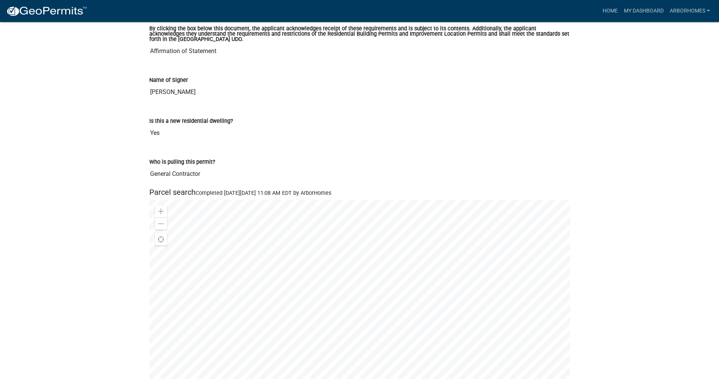
scroll to position [492, 0]
